Goal: Information Seeking & Learning: Learn about a topic

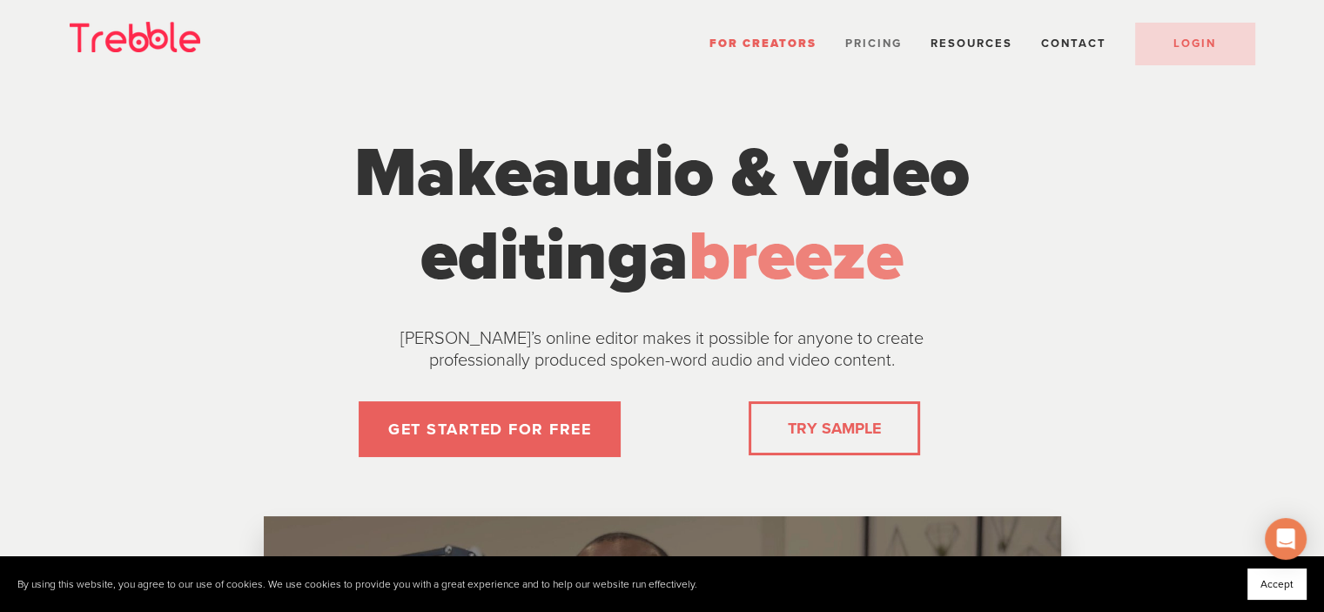
click at [896, 44] on span "Pricing" at bounding box center [873, 44] width 57 height 14
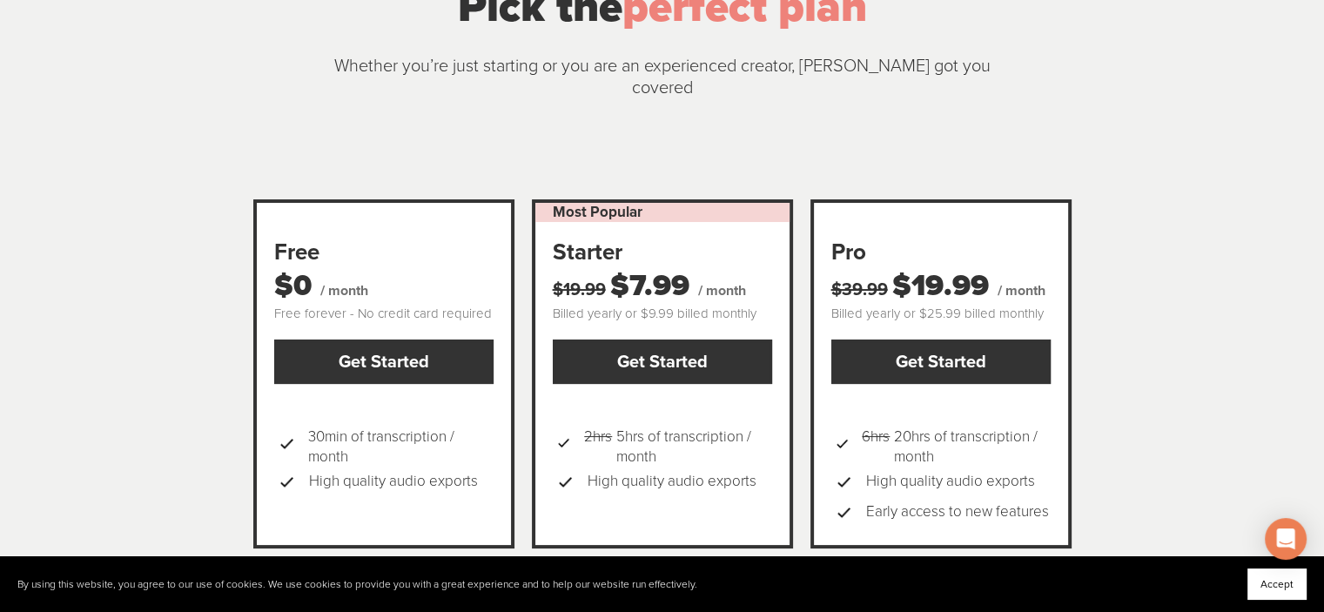
scroll to position [174, 0]
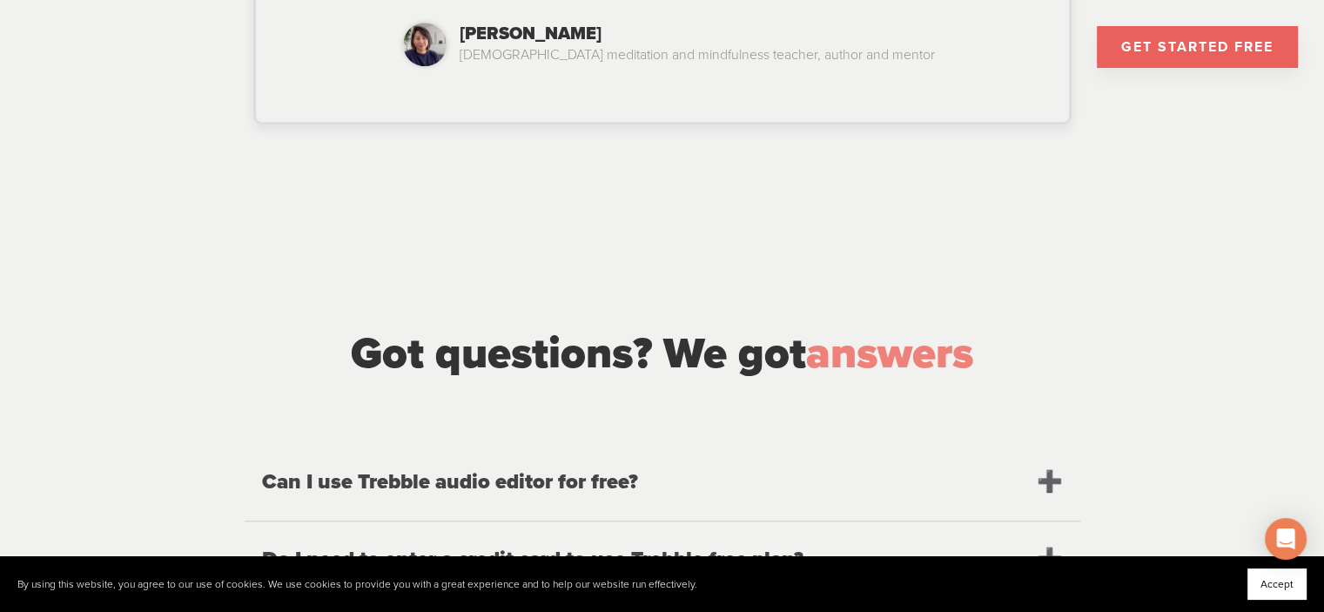
scroll to position [1742, 0]
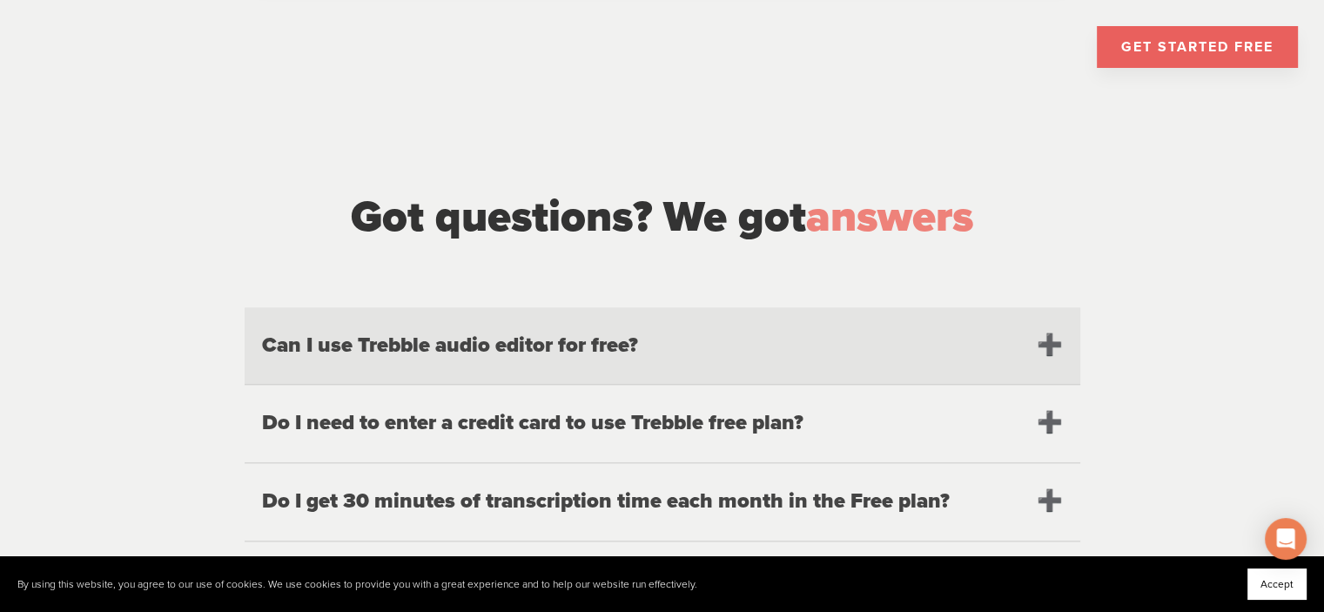
click at [544, 317] on h2 "Can I use Trebble audio editor for free?" at bounding box center [663, 345] width 836 height 77
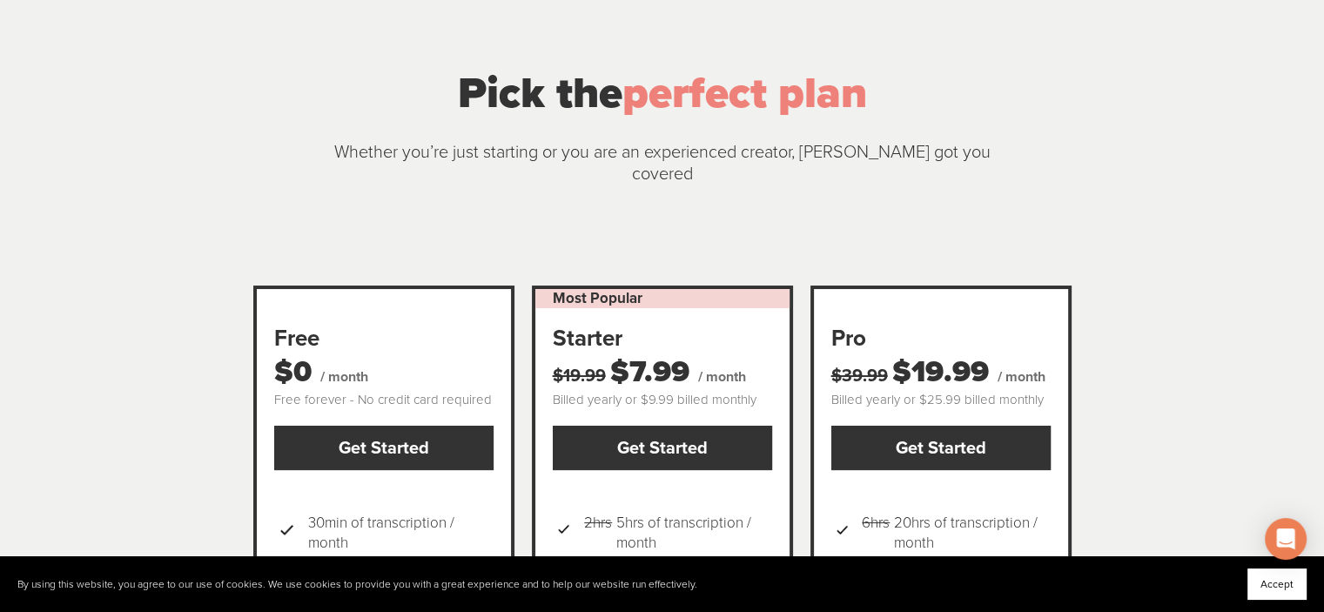
scroll to position [174, 0]
